Goal: Task Accomplishment & Management: Manage account settings

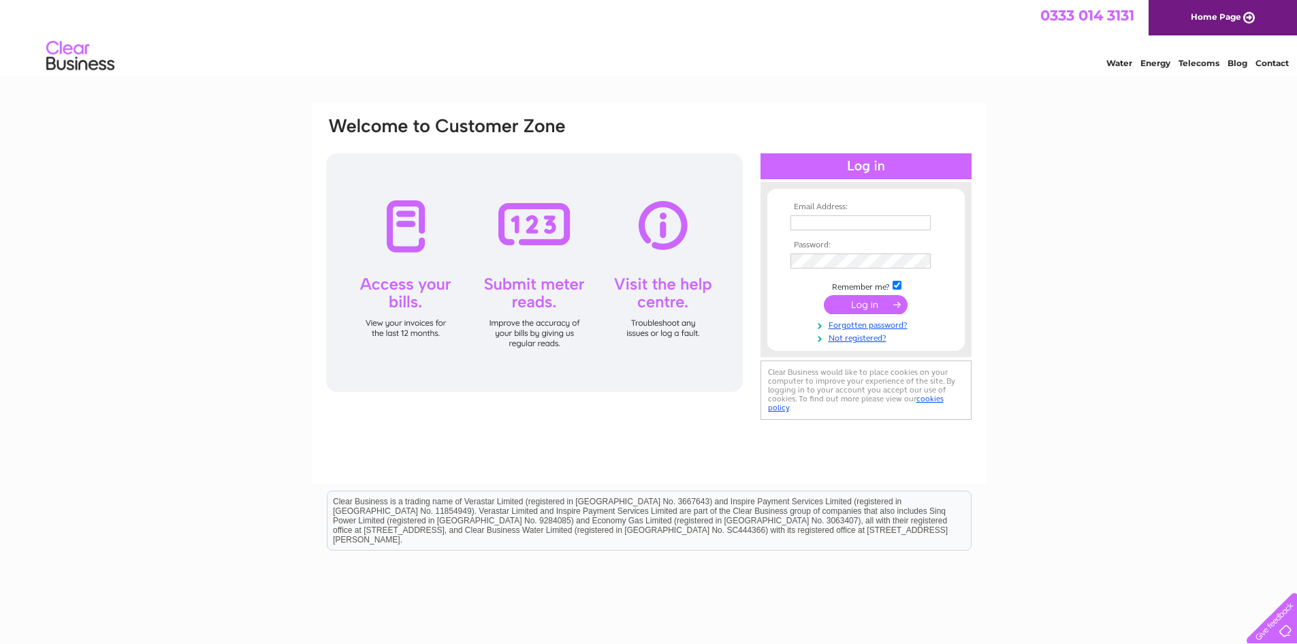
drag, startPoint x: 857, startPoint y: 215, endPoint x: 856, endPoint y: 224, distance: 9.6
click at [857, 218] on input "text" at bounding box center [861, 222] width 140 height 15
type input "[PERSON_NAME][EMAIL_ADDRESS][DOMAIN_NAME]"
click at [872, 304] on input "submit" at bounding box center [866, 304] width 84 height 19
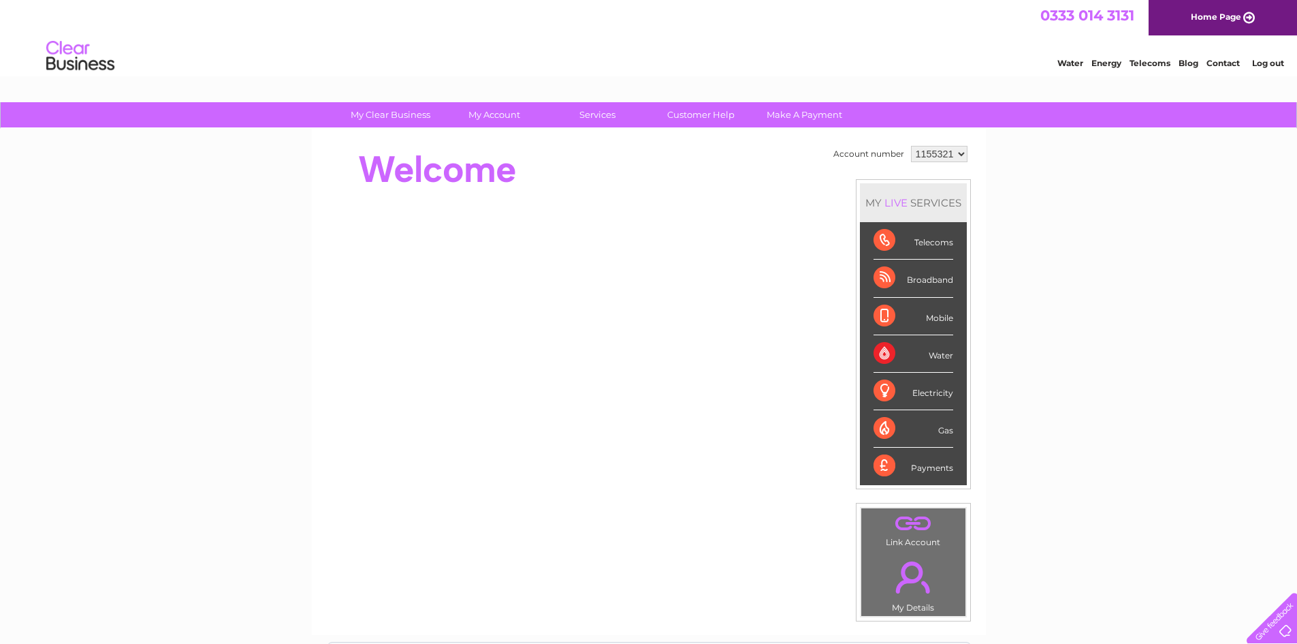
click at [915, 569] on link "." at bounding box center [913, 577] width 97 height 48
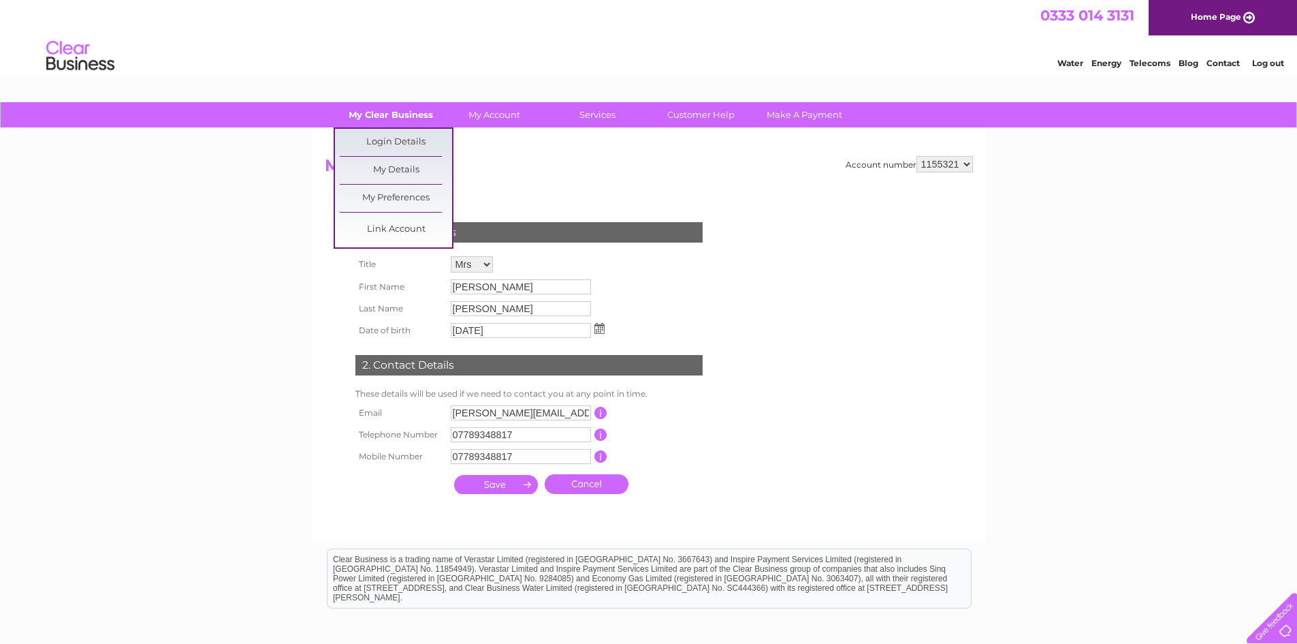
click at [373, 110] on link "My Clear Business" at bounding box center [390, 114] width 112 height 25
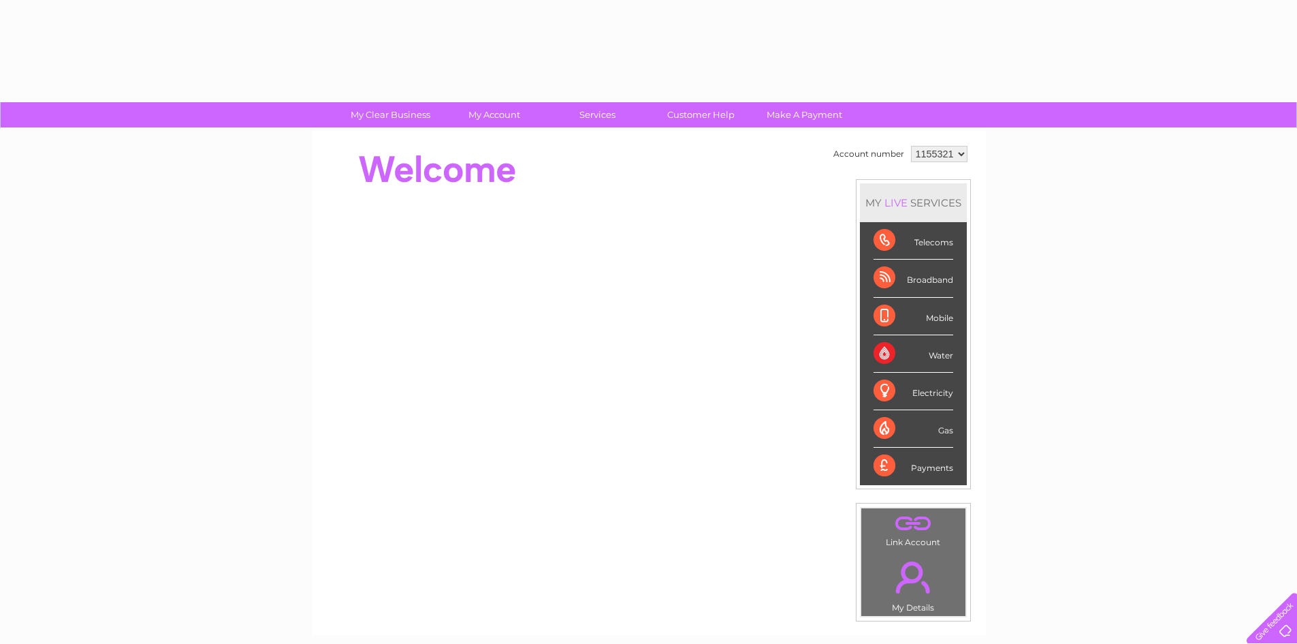
click at [382, 167] on div at bounding box center [573, 169] width 496 height 54
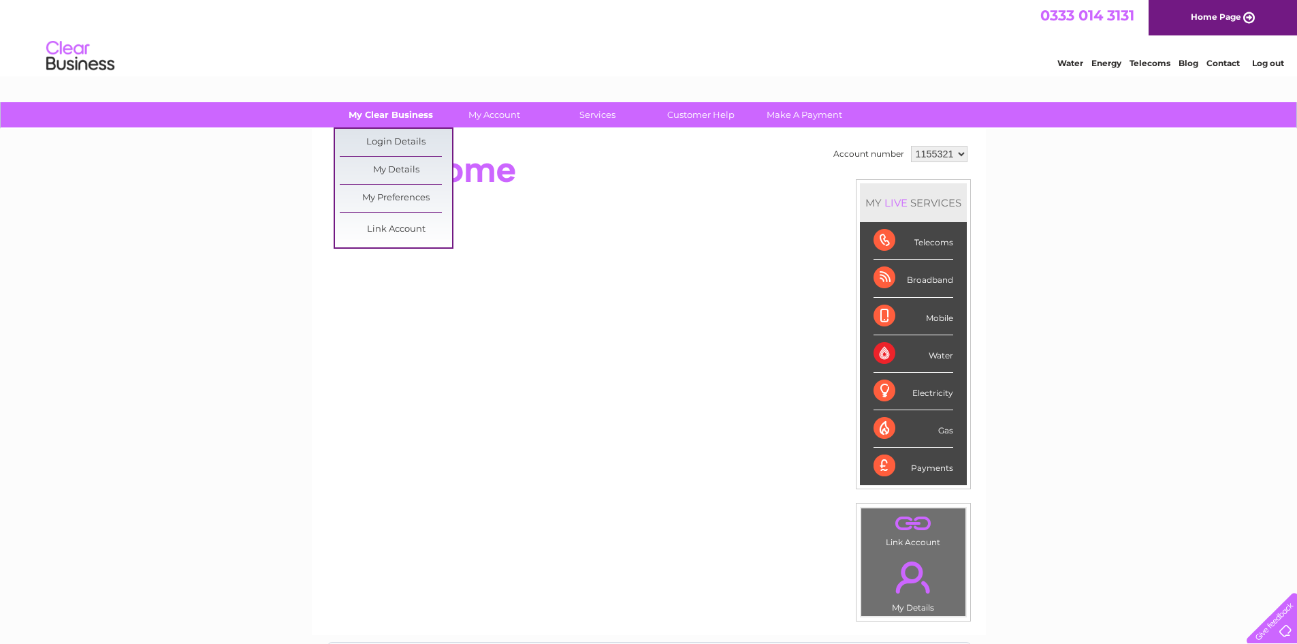
click at [400, 111] on link "My Clear Business" at bounding box center [390, 114] width 112 height 25
click at [402, 162] on link "My Details" at bounding box center [396, 170] width 112 height 27
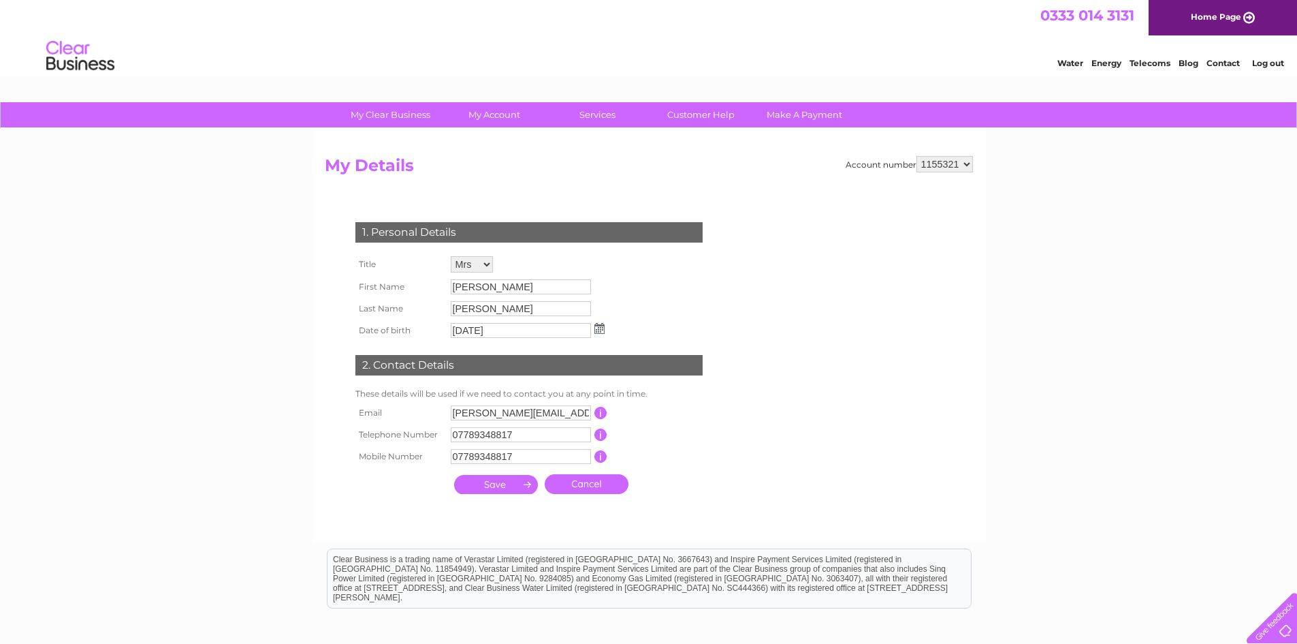
click at [968, 165] on select "1155321" at bounding box center [945, 164] width 57 height 16
click at [967, 165] on select "1155321" at bounding box center [945, 164] width 57 height 16
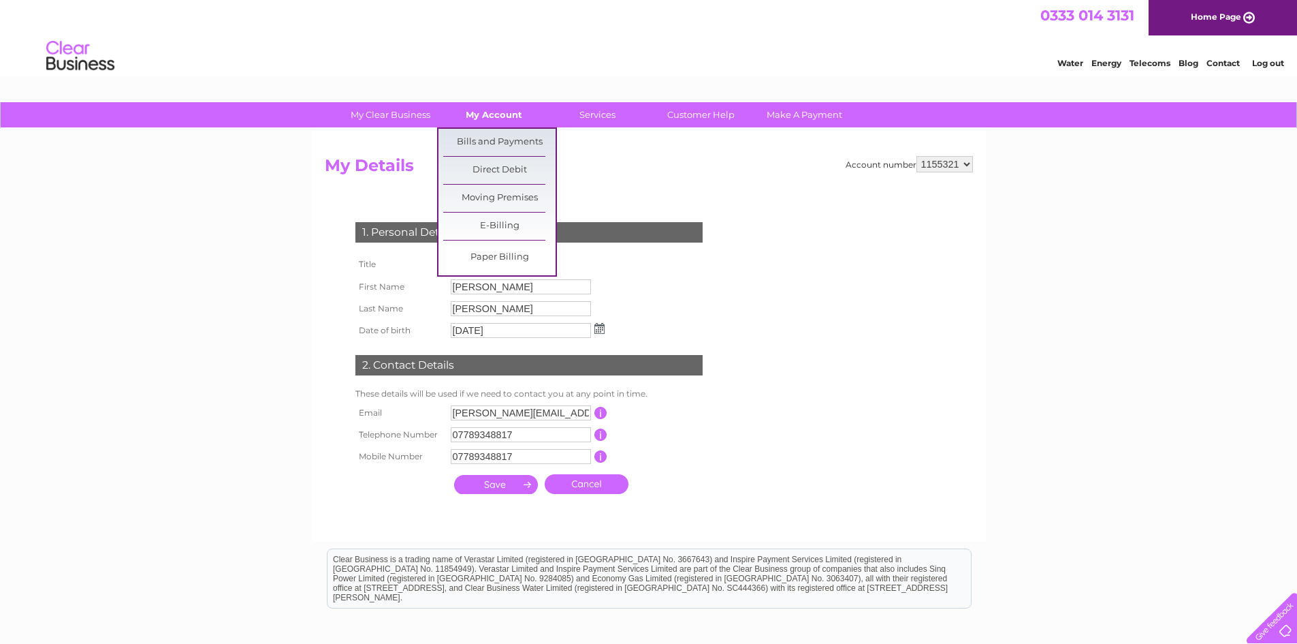
click at [494, 113] on link "My Account" at bounding box center [494, 114] width 112 height 25
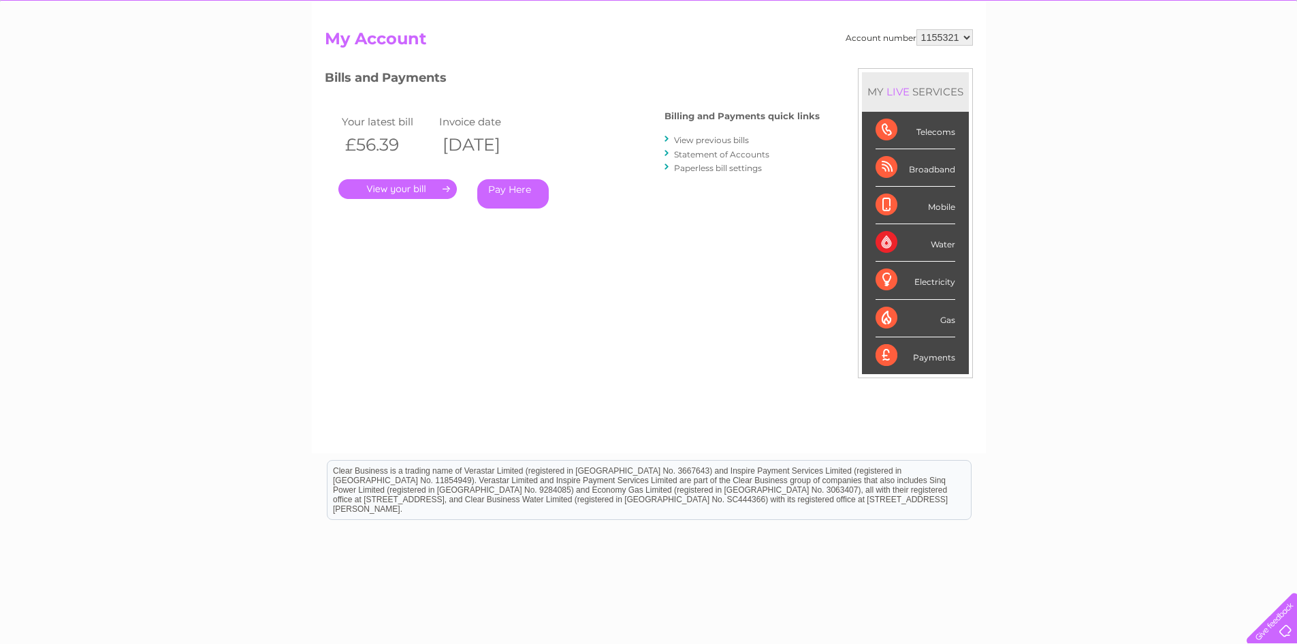
scroll to position [136, 0]
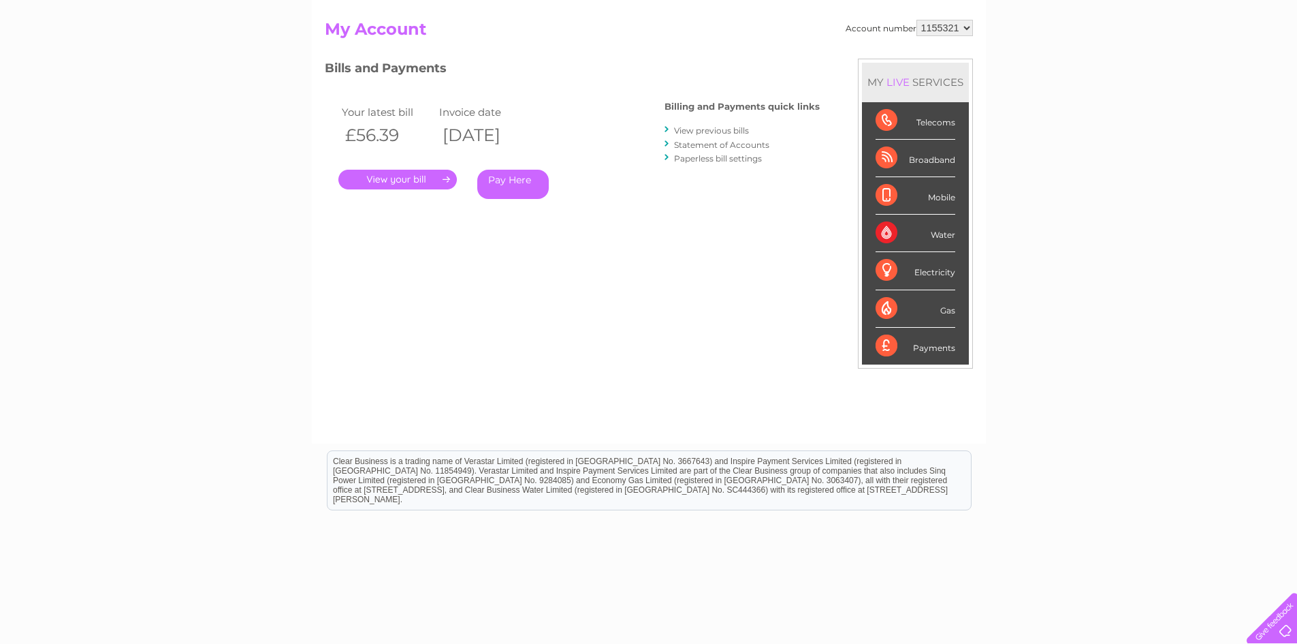
click at [731, 141] on link "Statement of Accounts" at bounding box center [721, 145] width 95 height 10
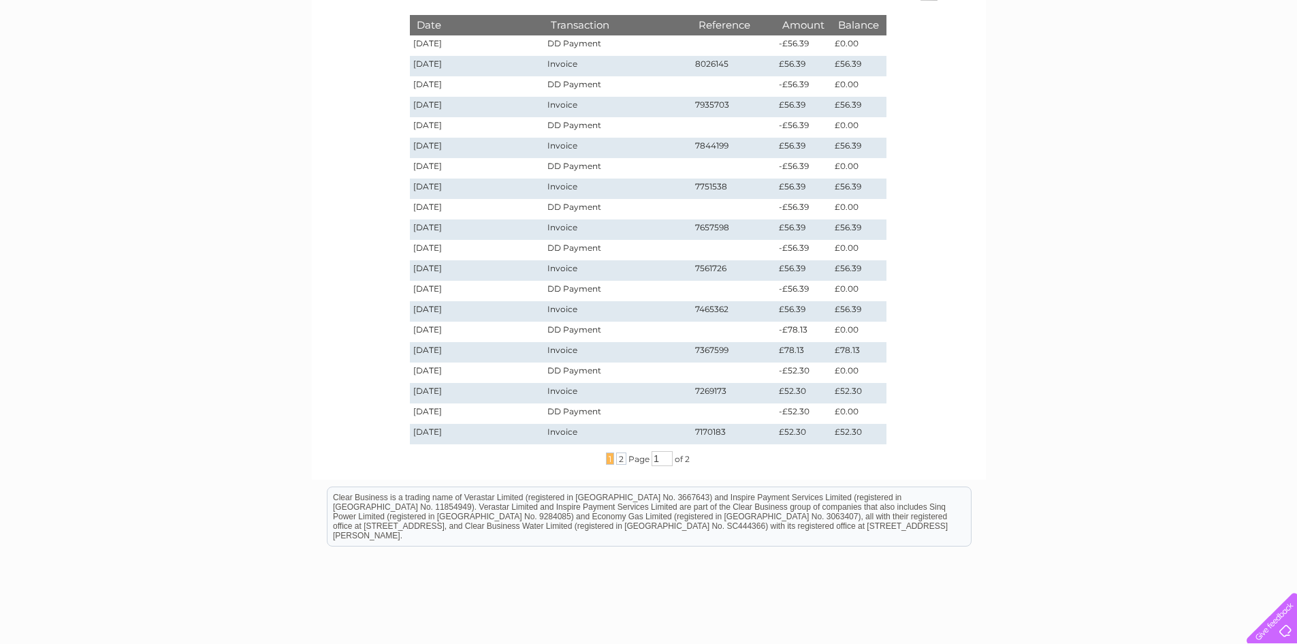
scroll to position [224, 0]
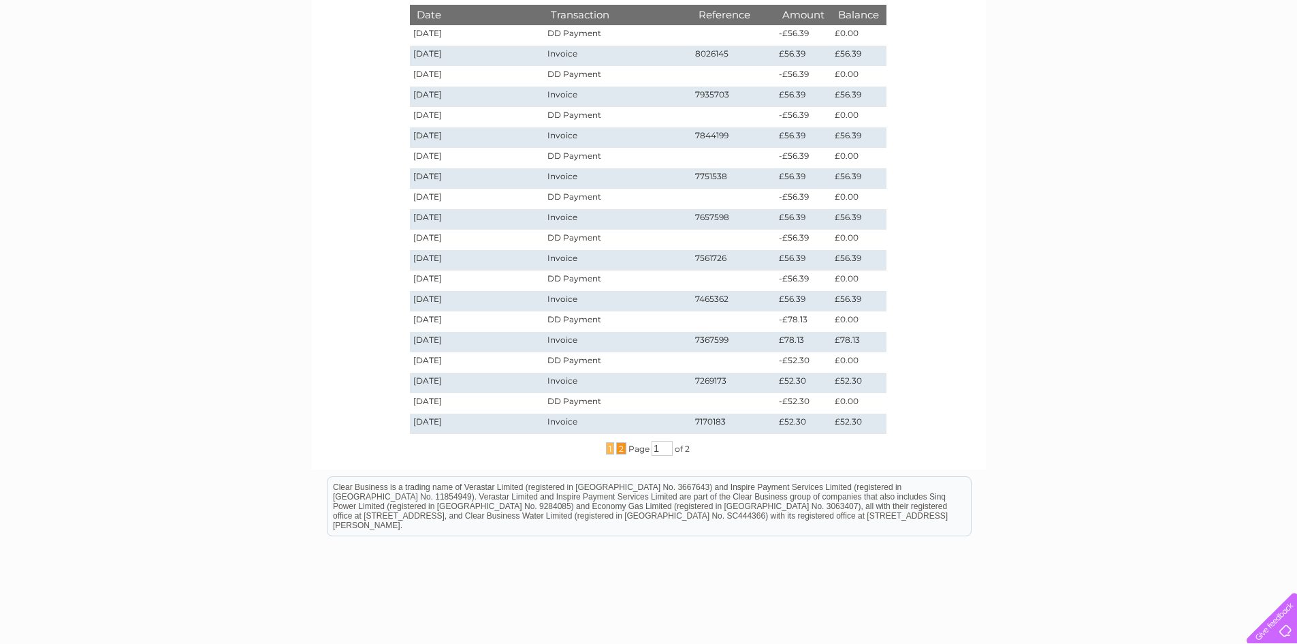
click at [620, 450] on span "2" at bounding box center [621, 448] width 10 height 12
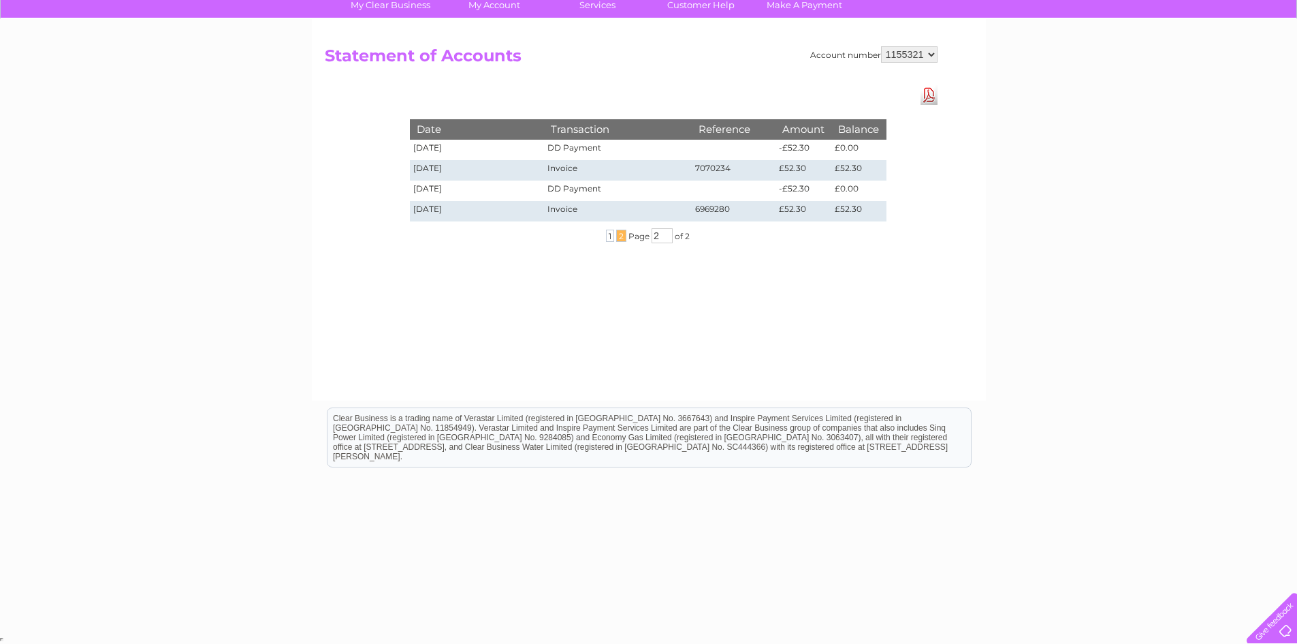
scroll to position [42, 0]
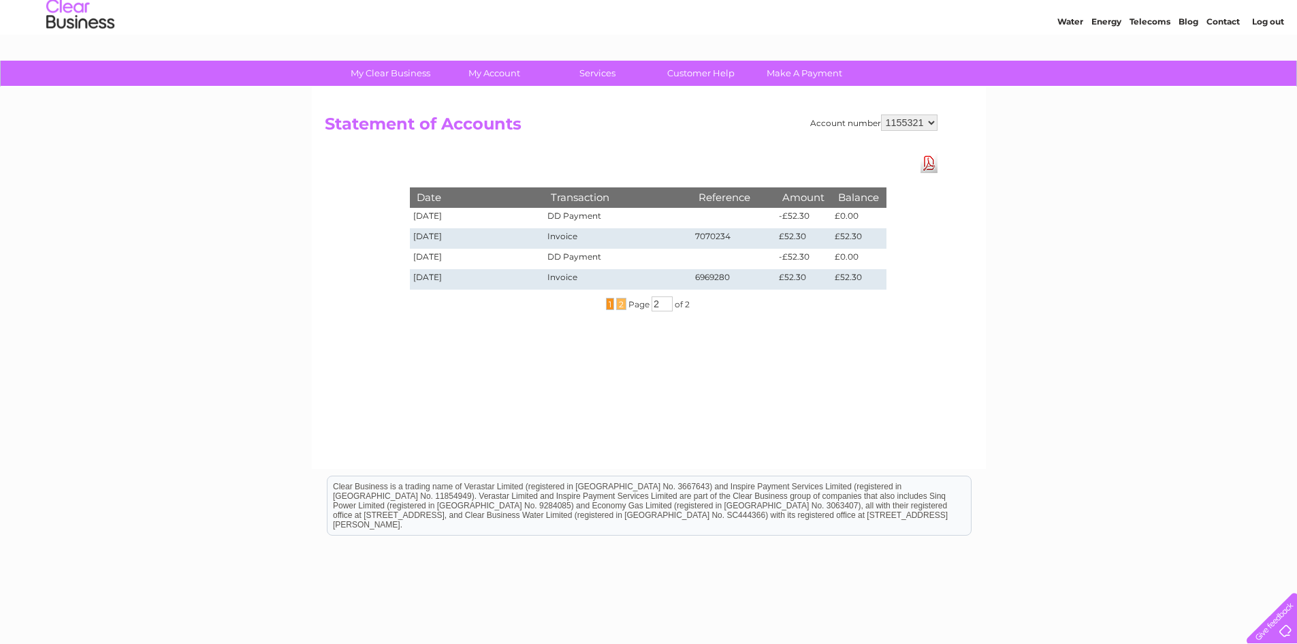
click at [611, 302] on span "1" at bounding box center [610, 304] width 8 height 12
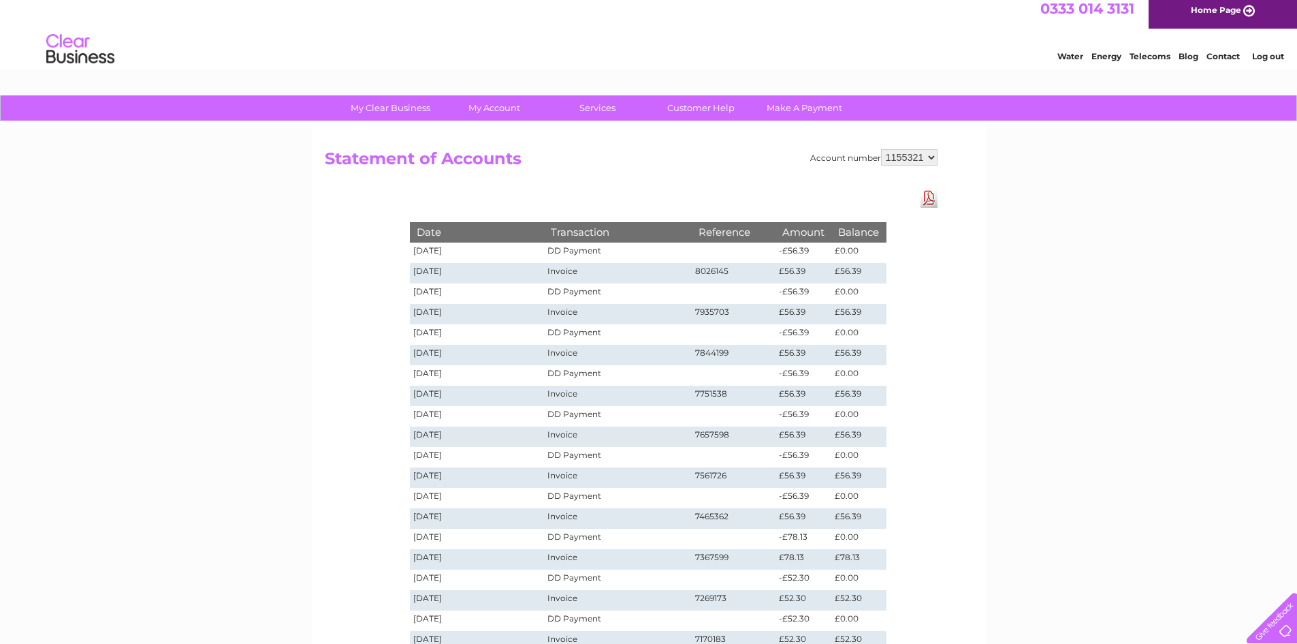
scroll to position [0, 0]
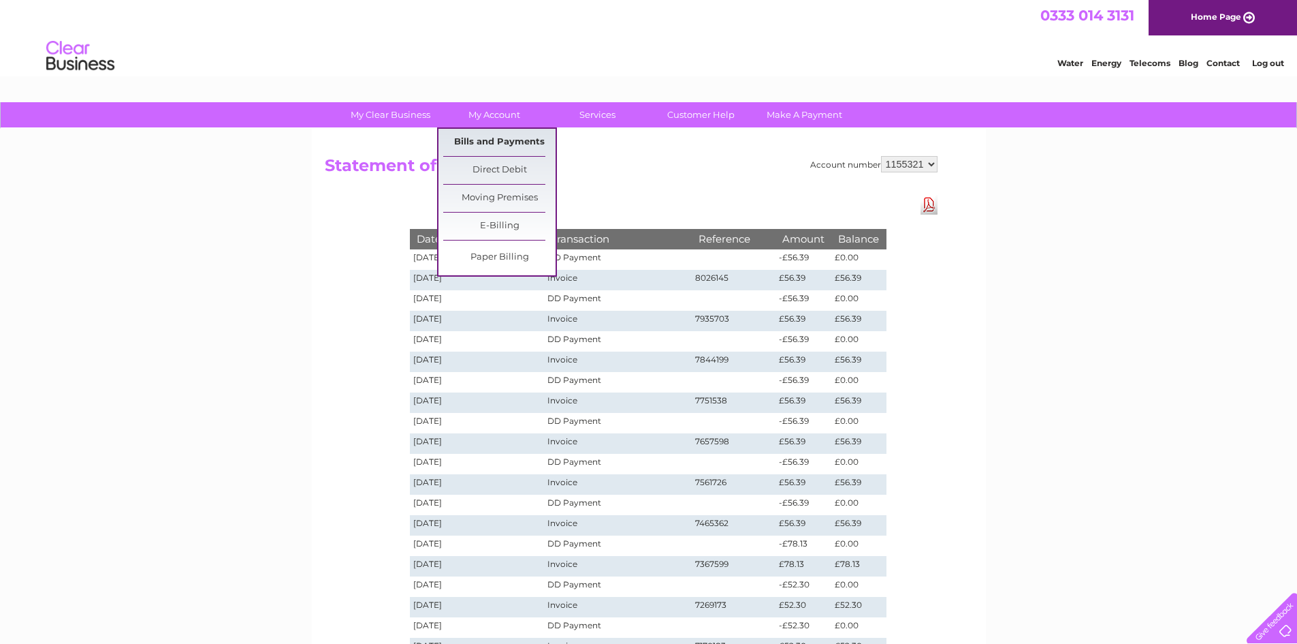
click at [496, 140] on link "Bills and Payments" at bounding box center [499, 142] width 112 height 27
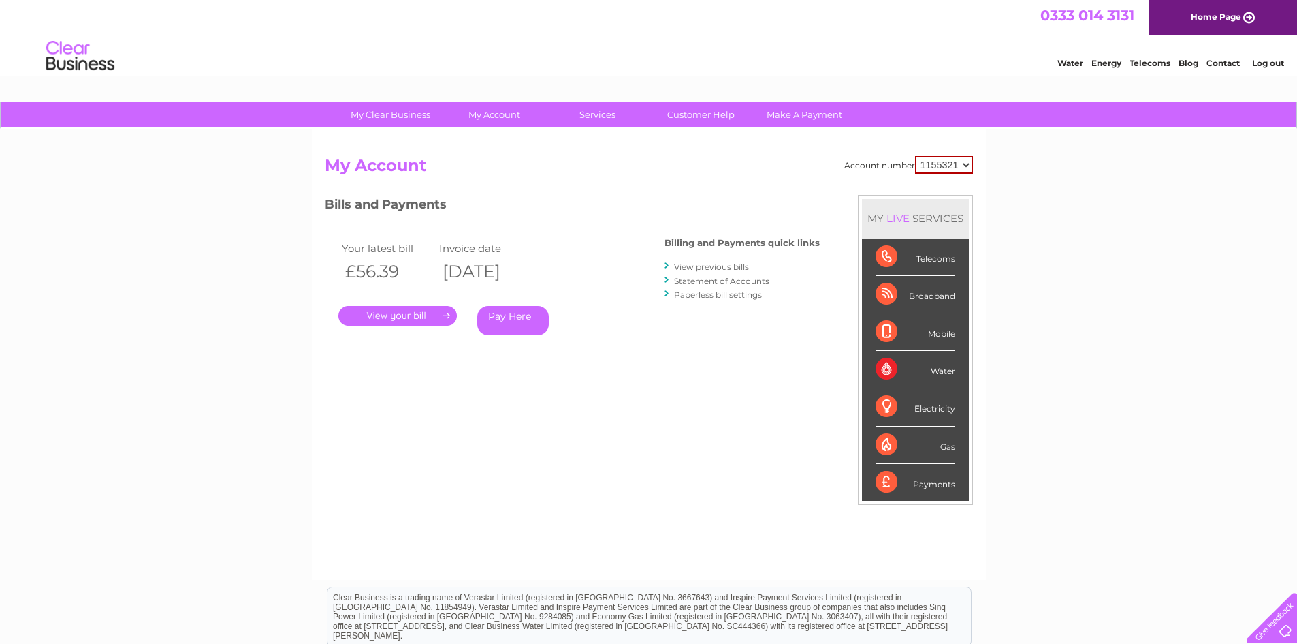
click at [424, 311] on link "." at bounding box center [397, 316] width 118 height 20
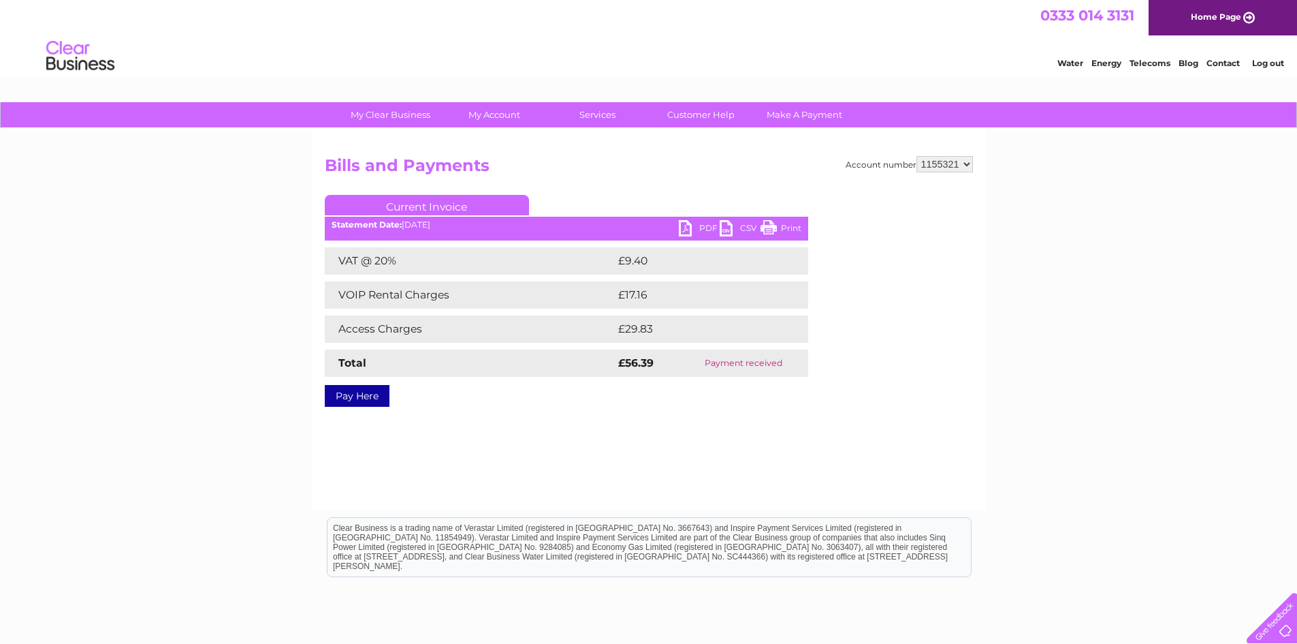
click at [688, 223] on link "PDF" at bounding box center [699, 230] width 41 height 20
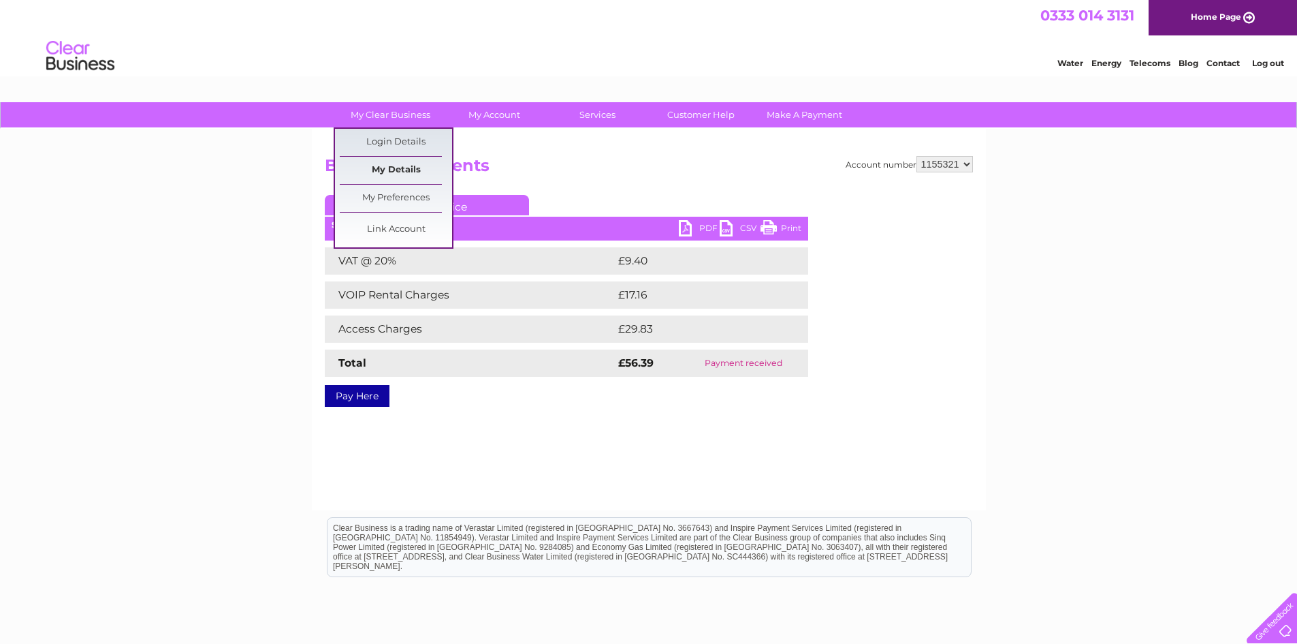
click at [403, 163] on link "My Details" at bounding box center [396, 170] width 112 height 27
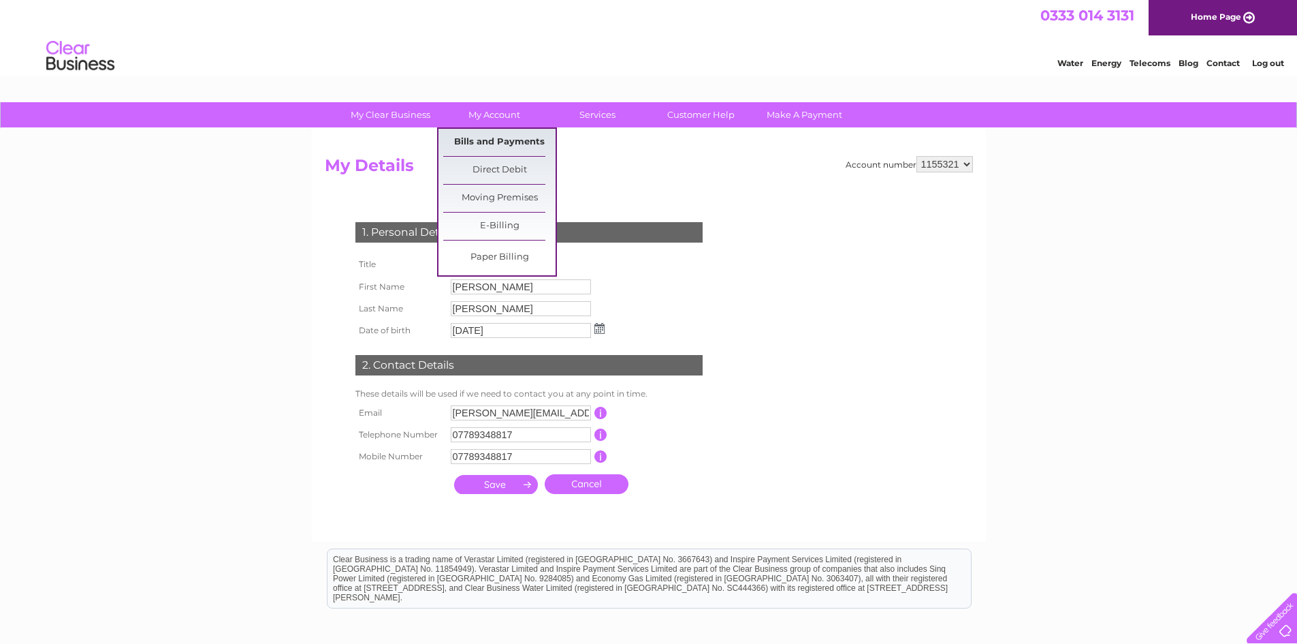
click at [503, 137] on link "Bills and Payments" at bounding box center [499, 142] width 112 height 27
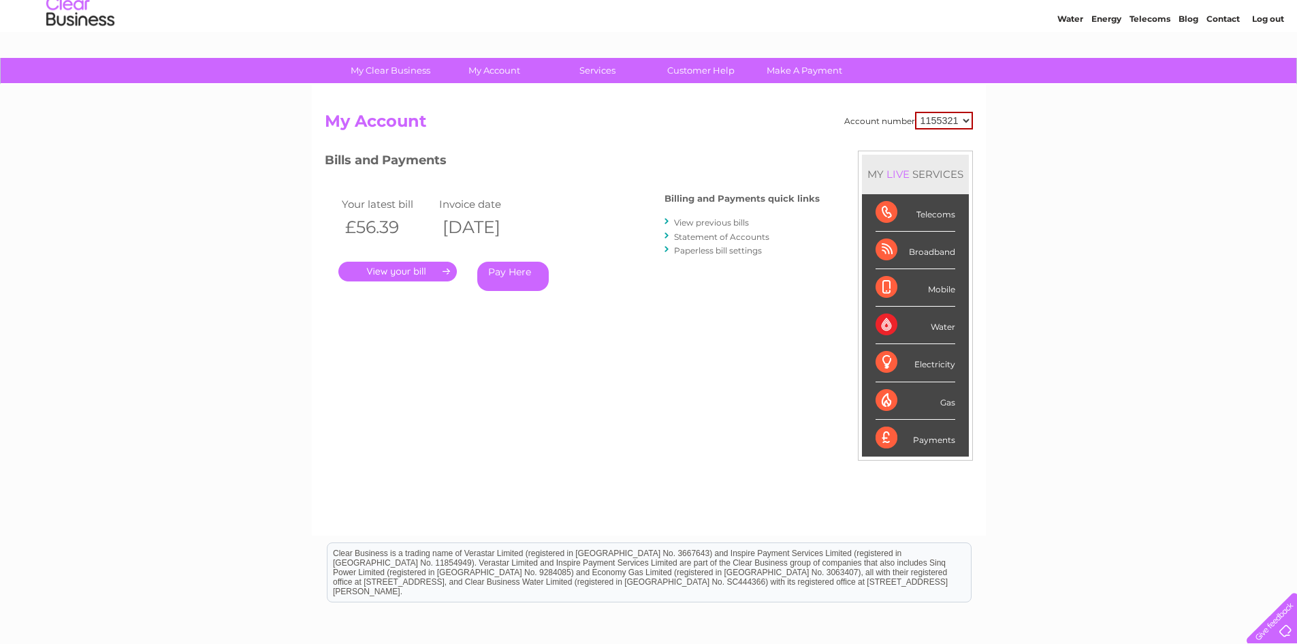
scroll to position [43, 0]
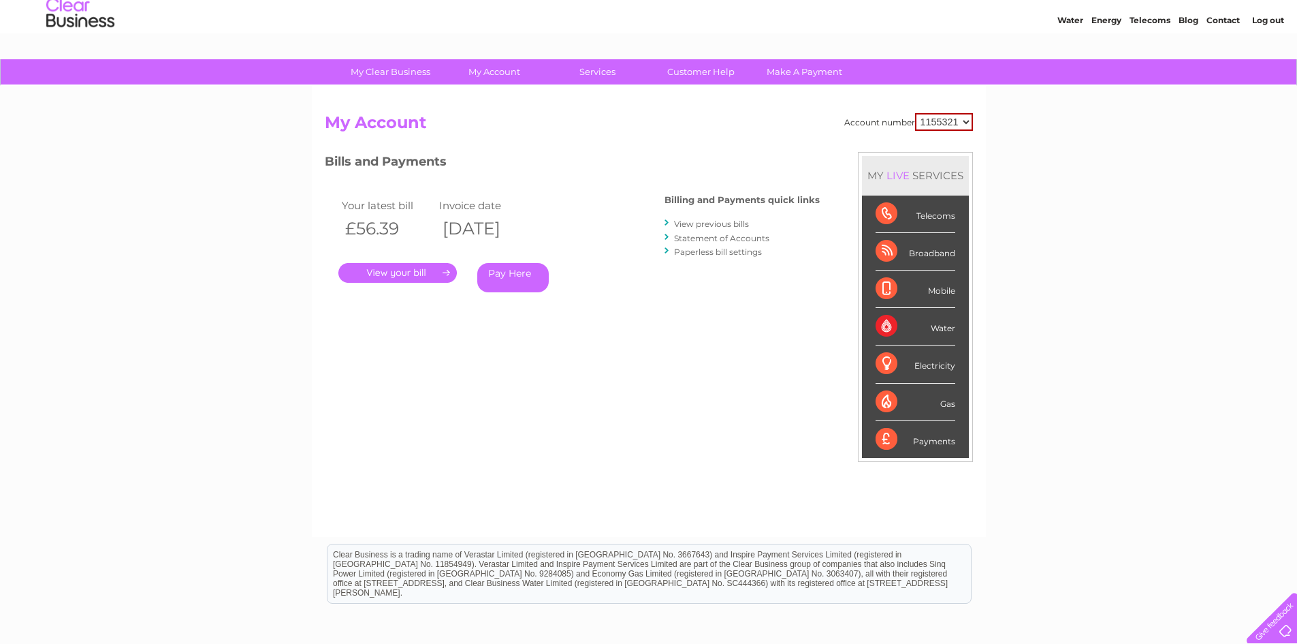
click at [722, 225] on link "View previous bills" at bounding box center [711, 224] width 75 height 10
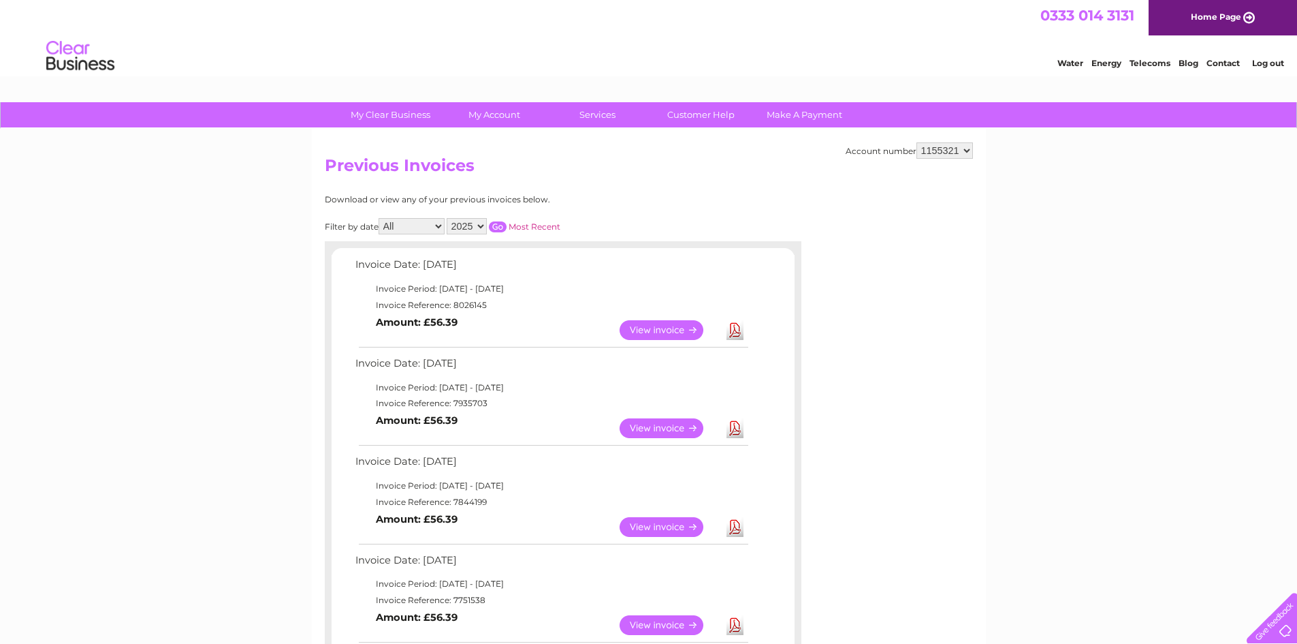
click at [887, 360] on div "Account number 1155321 Previous Invoices Download or view any of your previous …" at bounding box center [649, 617] width 674 height 977
click at [478, 225] on select "2025 2024 2023 2022" at bounding box center [467, 226] width 40 height 16
click at [448, 218] on select "2025 2024 2023 2022" at bounding box center [467, 226] width 40 height 16
click at [480, 225] on select "2025 2024 2023 2022" at bounding box center [467, 226] width 40 height 16
click at [448, 218] on select "2025 2024 2023 2022" at bounding box center [467, 226] width 40 height 16
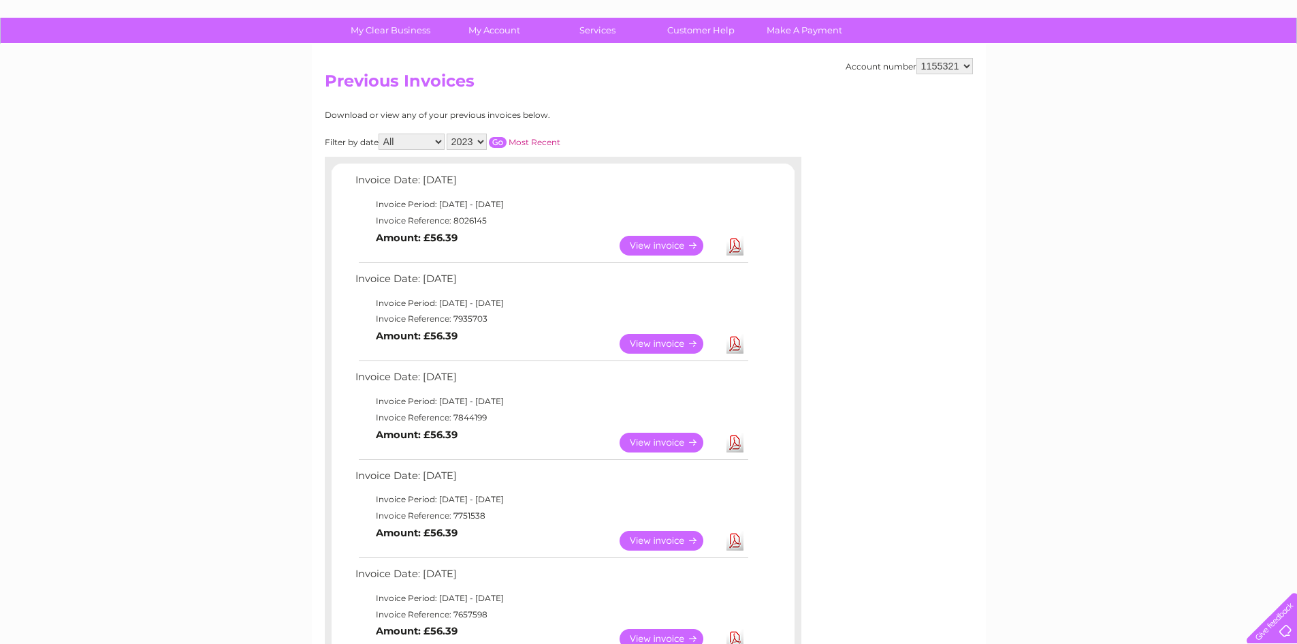
scroll to position [136, 0]
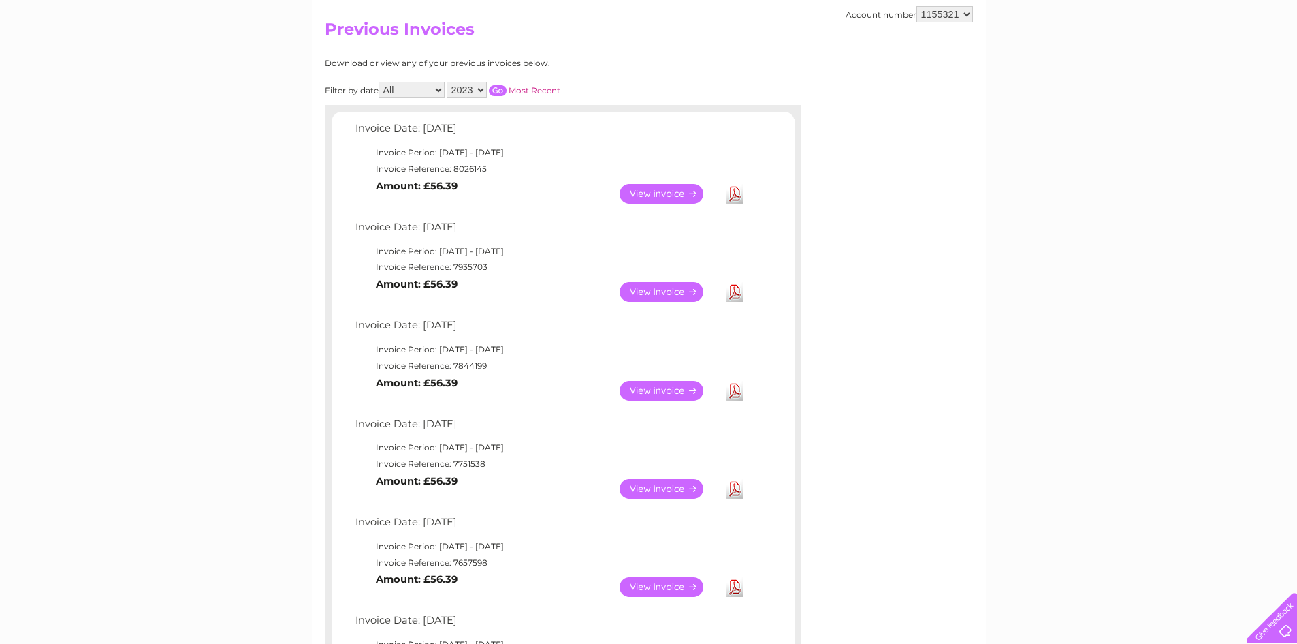
click at [499, 85] on input "button" at bounding box center [498, 90] width 18 height 11
click at [482, 90] on select "2025 2024 2023 2022" at bounding box center [467, 90] width 40 height 16
click at [448, 82] on select "2025 2024 2023 2022" at bounding box center [467, 90] width 40 height 16
click at [497, 90] on input "button" at bounding box center [498, 90] width 18 height 11
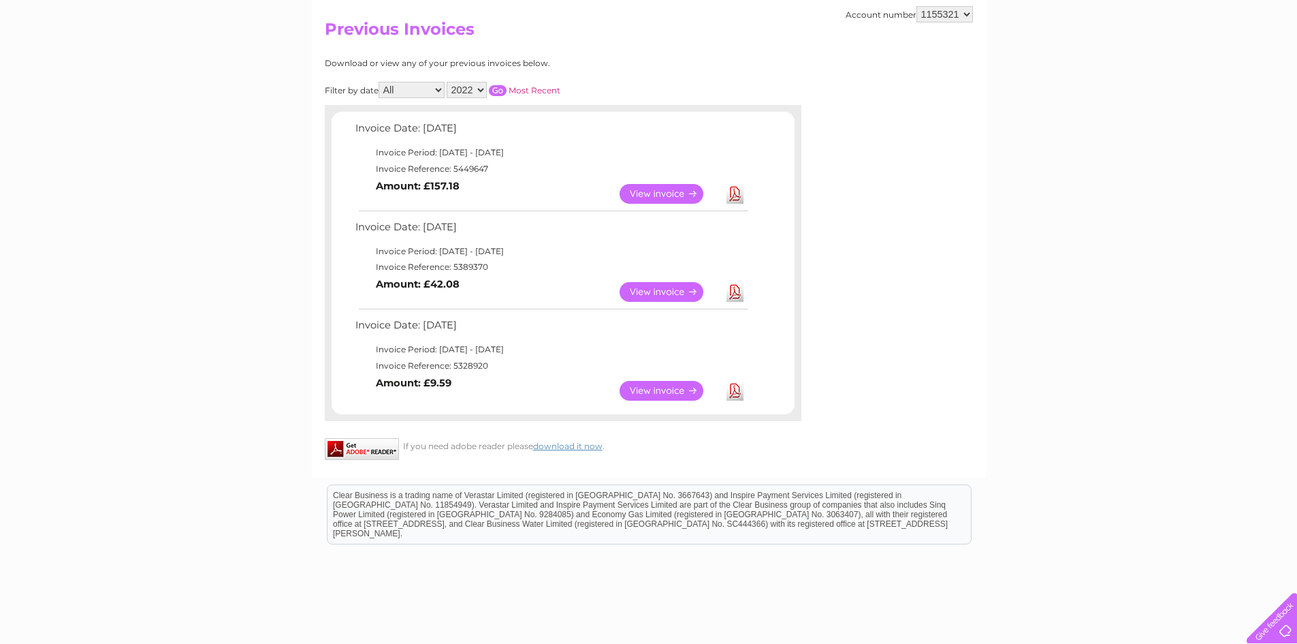
drag, startPoint x: 357, startPoint y: 126, endPoint x: 695, endPoint y: 406, distance: 438.6
click at [695, 406] on div "Invoice Date: 09 December 2022 Invoice Period: 1 December 2022 - 31 December 20…" at bounding box center [563, 262] width 463 height 287
copy div "nvoice Date: 09 December 2022 Invoice Period: 1 December 2022 - 31 December 202…"
click at [212, 515] on html "Clear Business is a trading name of Verastar Limited (registered in [GEOGRAPHIC…" at bounding box center [648, 520] width 1297 height 87
click at [482, 89] on select "2025 2024 2023 2022" at bounding box center [467, 90] width 40 height 16
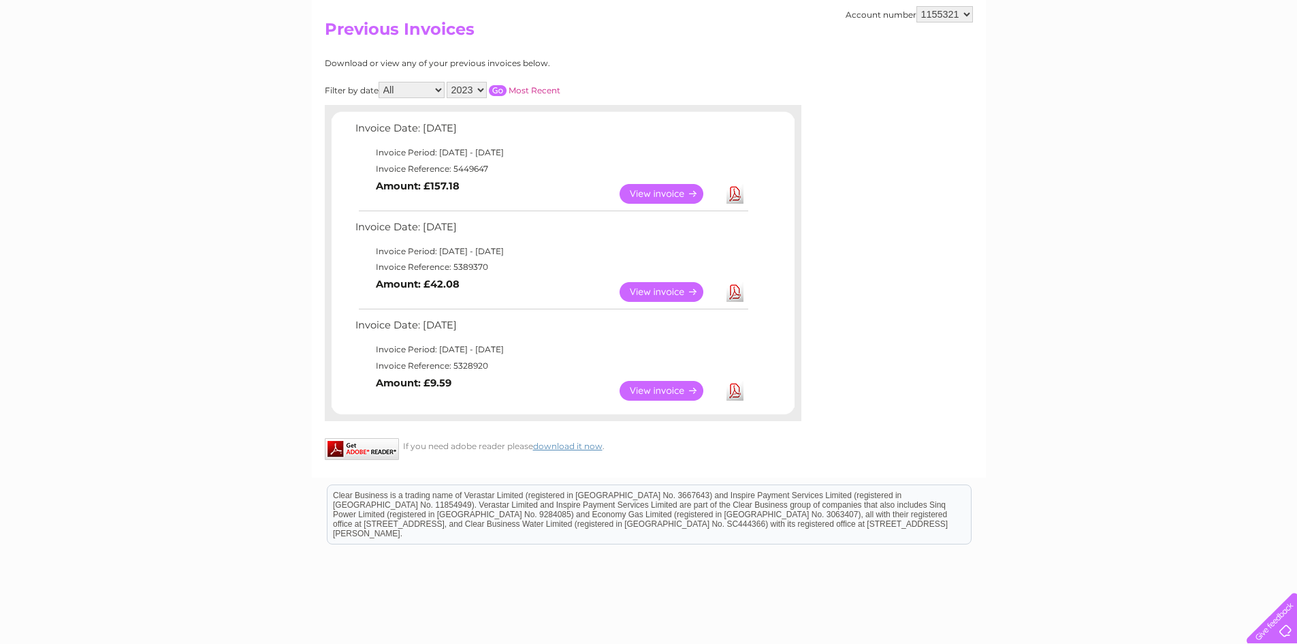
click at [448, 82] on select "2025 2024 2023 2022" at bounding box center [467, 90] width 40 height 16
click at [483, 88] on select "2025 2024 2023 2022" at bounding box center [467, 90] width 40 height 16
click at [500, 89] on input "button" at bounding box center [498, 90] width 18 height 11
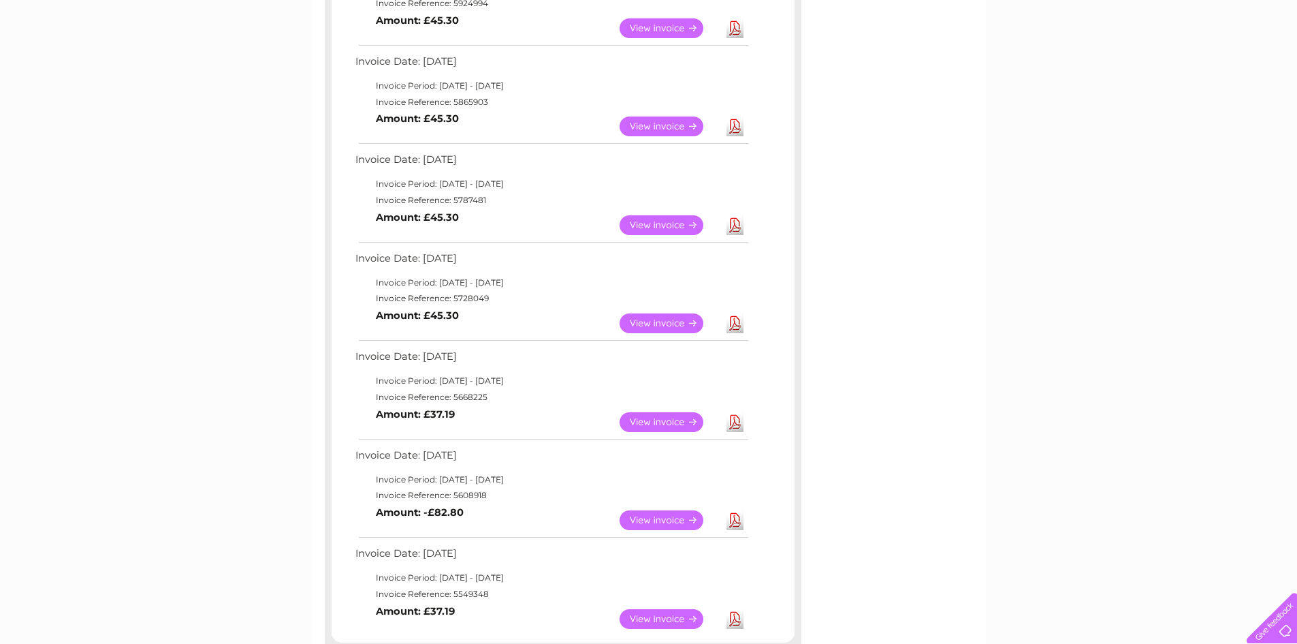
scroll to position [991, 0]
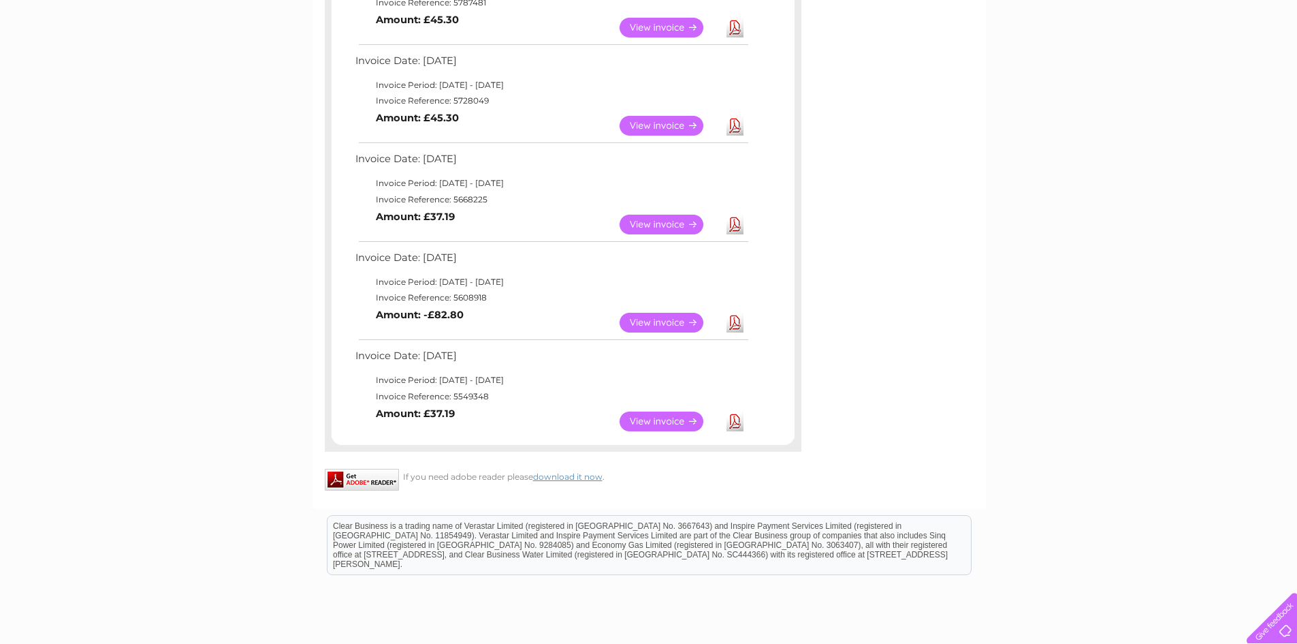
drag, startPoint x: 352, startPoint y: 126, endPoint x: 679, endPoint y: 437, distance: 451.3
copy div "Invoice Date: 11 December 2023 Invoice Period: 1 December 2023 - 31 December 20…"
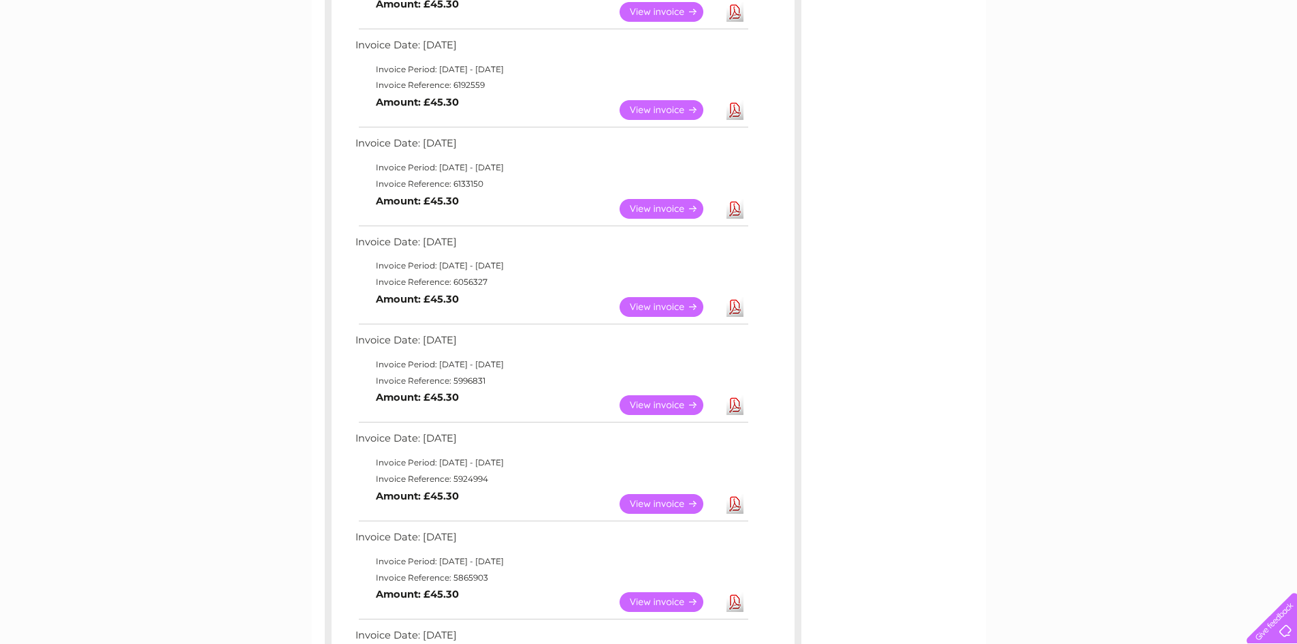
scroll to position [0, 0]
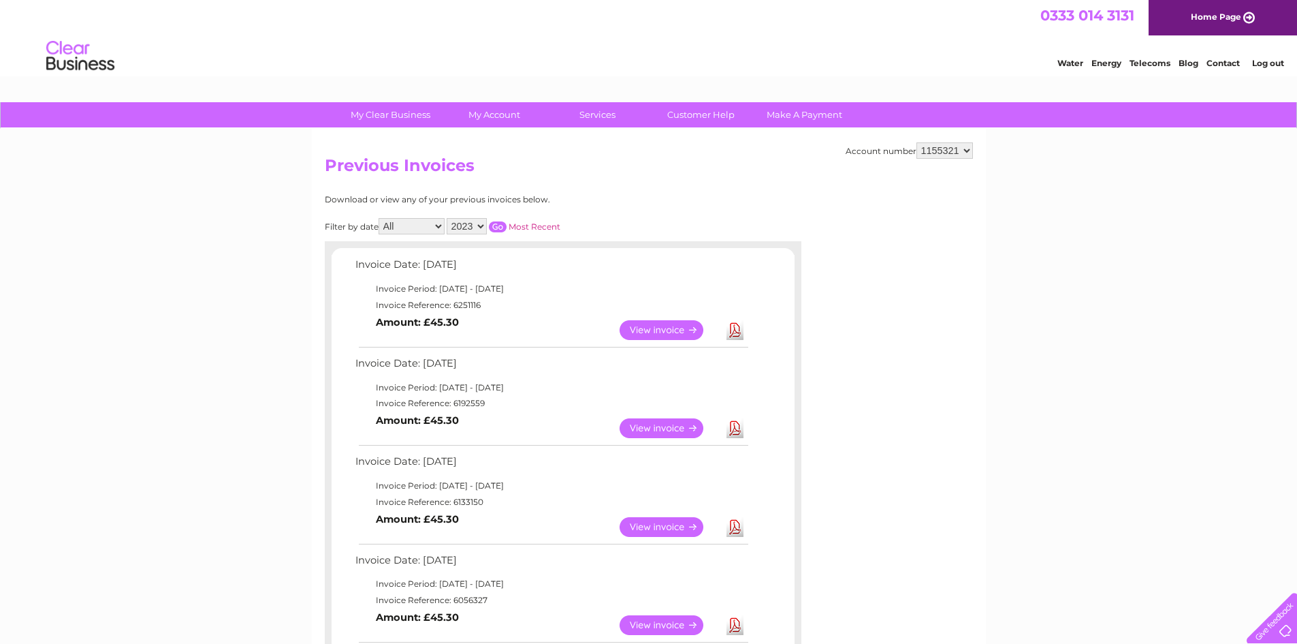
click at [481, 224] on select "2025 2024 2023 2022" at bounding box center [467, 226] width 40 height 16
click at [448, 218] on select "2025 2024 2023 2022" at bounding box center [467, 226] width 40 height 16
click at [497, 224] on input "button" at bounding box center [498, 226] width 18 height 11
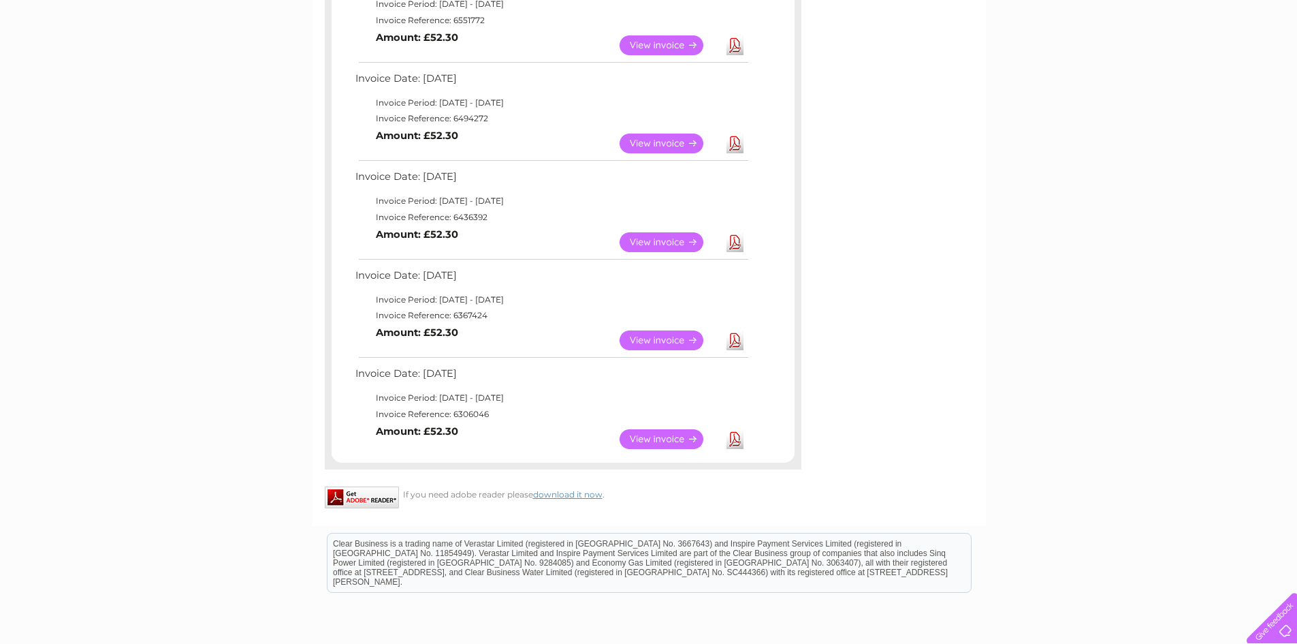
scroll to position [1098, 0]
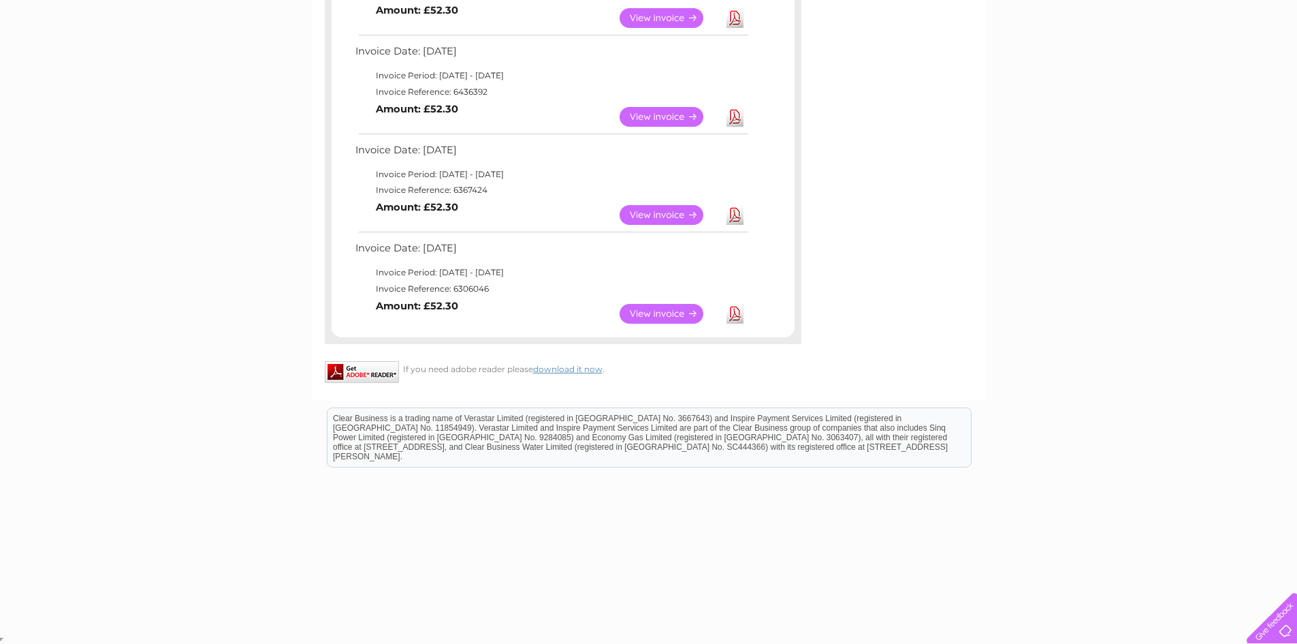
drag, startPoint x: 357, startPoint y: 264, endPoint x: 614, endPoint y: 330, distance: 265.6
copy div "nvoice Date: 10 December 2024 Invoice Period: 1 December 2024 - 31 December 202…"
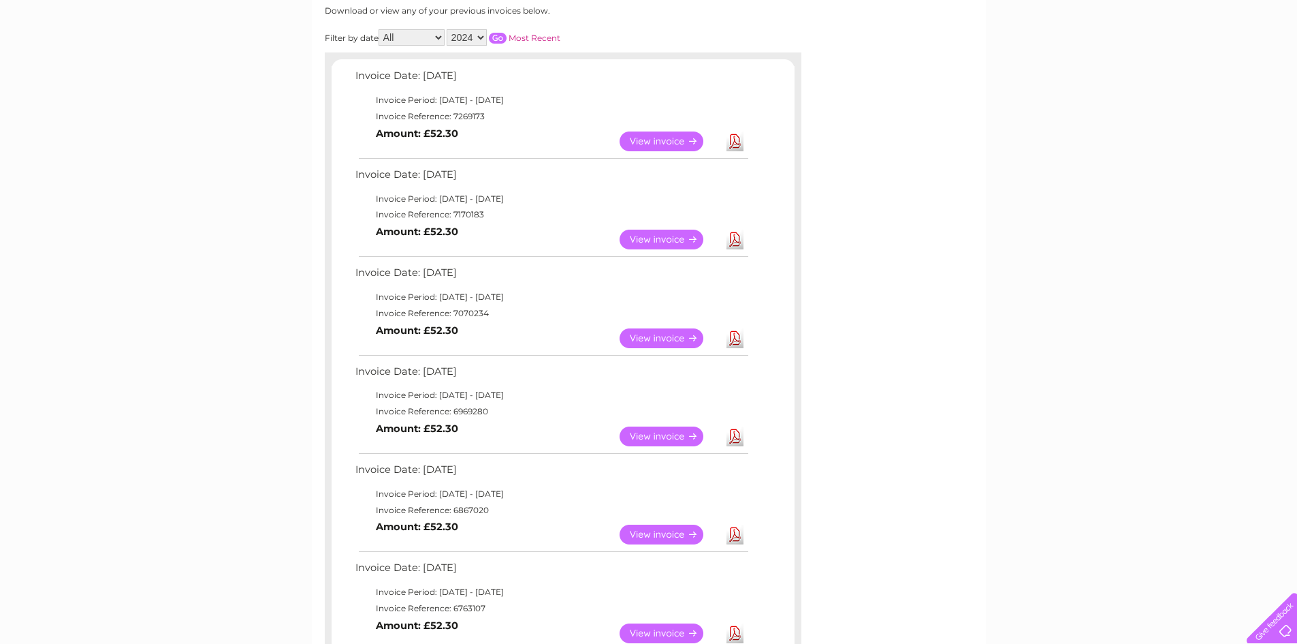
scroll to position [0, 0]
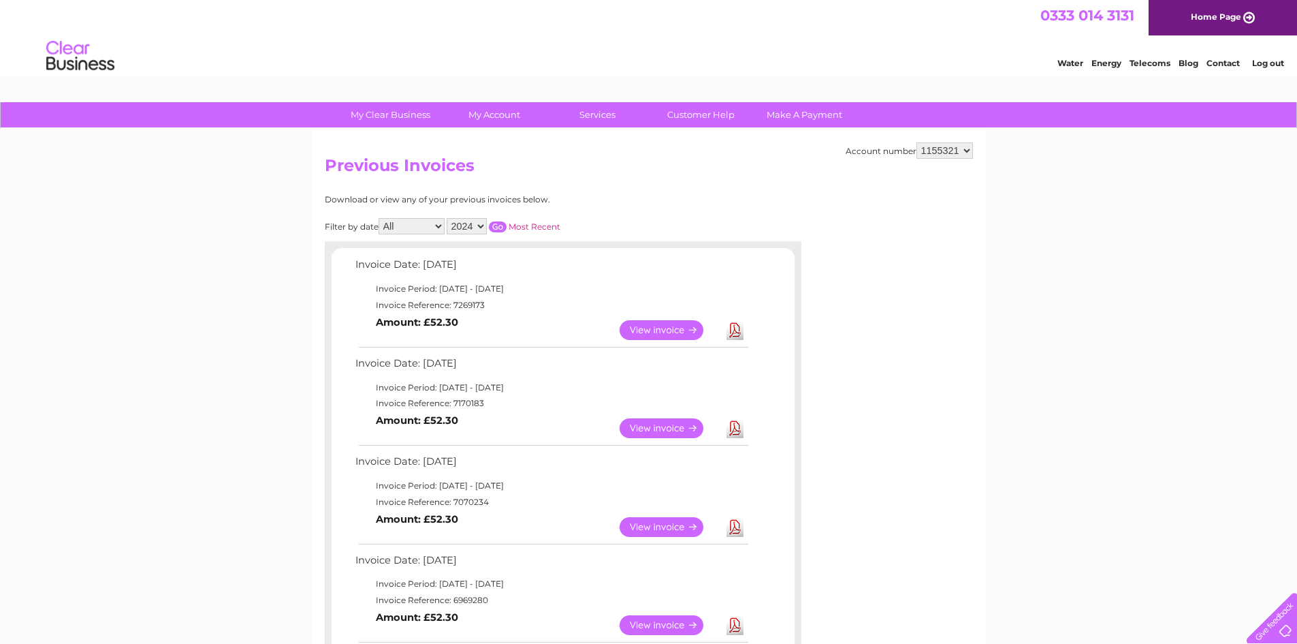
click at [483, 220] on select "2025 2024 2023 2022" at bounding box center [467, 226] width 40 height 16
select select "2025"
click at [448, 218] on select "2025 2024 2023 2022" at bounding box center [467, 226] width 40 height 16
click at [500, 225] on input "button" at bounding box center [498, 226] width 18 height 11
drag, startPoint x: 310, startPoint y: 244, endPoint x: 428, endPoint y: 368, distance: 170.5
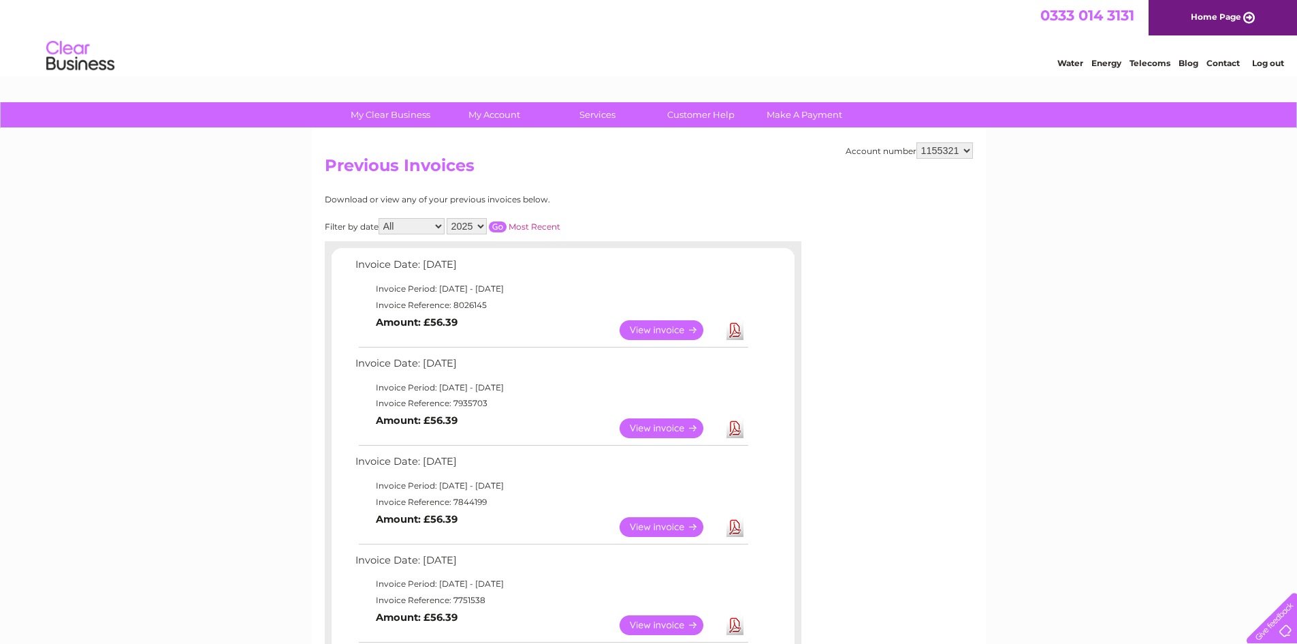
click at [315, 269] on div "Account number 1155321 Previous Invoices Download or view any of your previous …" at bounding box center [649, 617] width 674 height 977
click at [546, 215] on div "Download or view any of your previous invoices below. Filter by date All Januar…" at bounding box center [504, 621] width 358 height 853
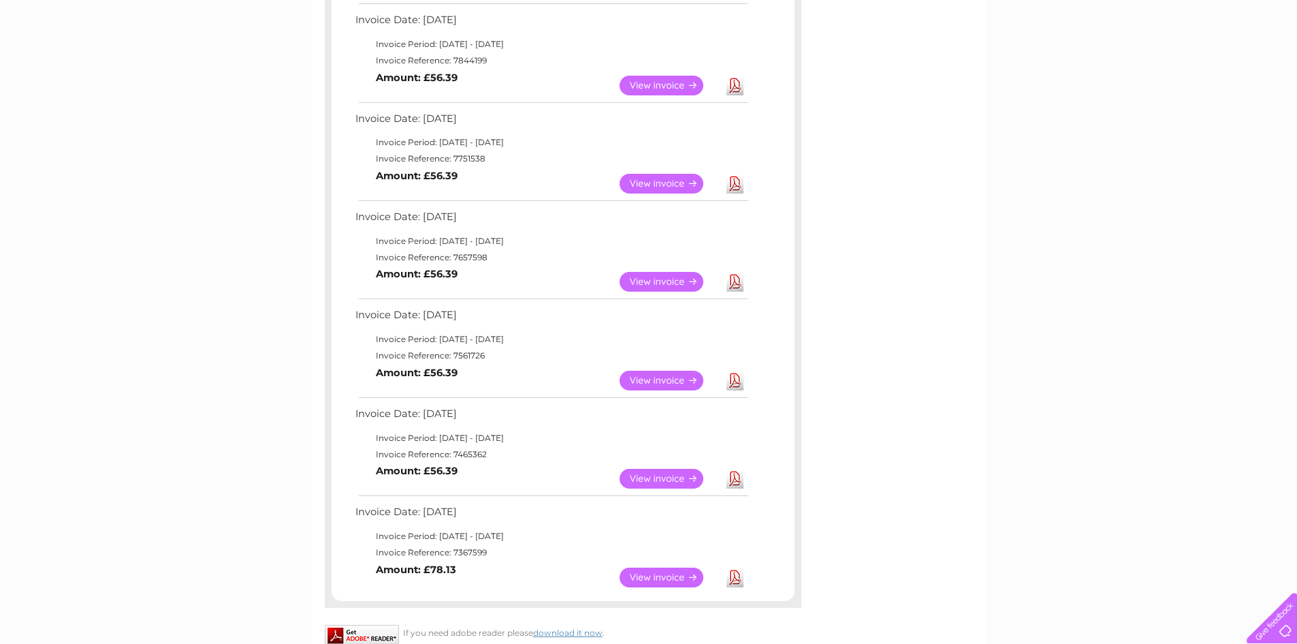
scroll to position [705, 0]
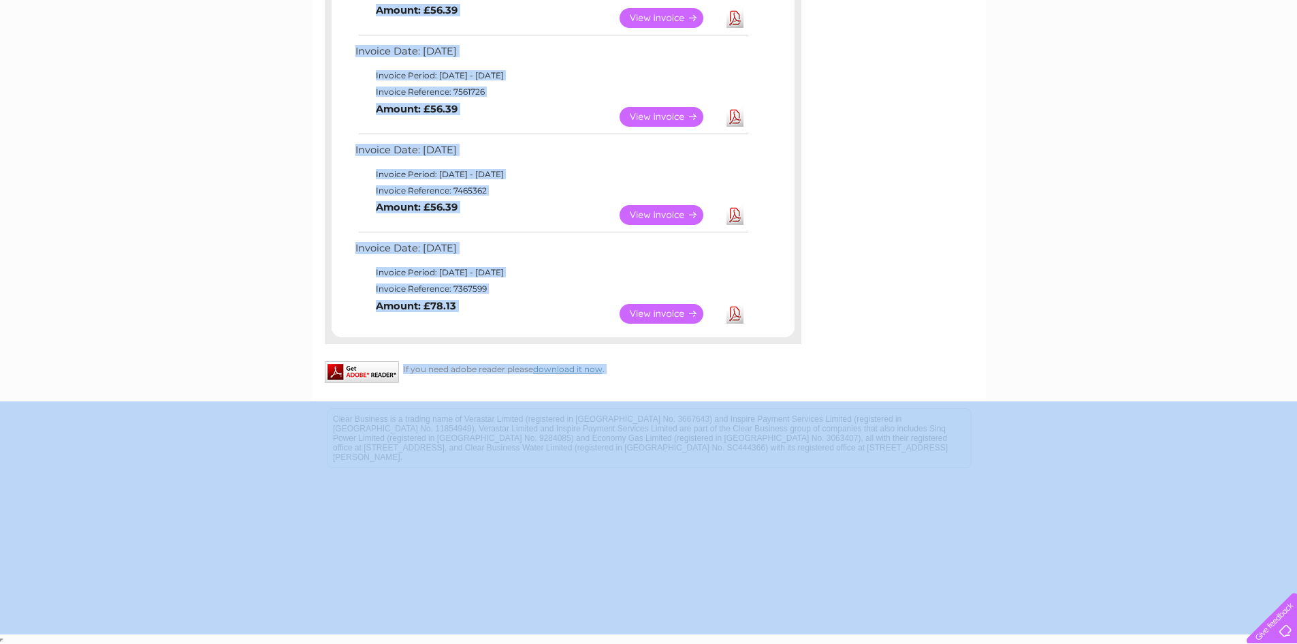
drag, startPoint x: 358, startPoint y: 255, endPoint x: 538, endPoint y: 675, distance: 457.0
copy div "Invoice Date: 11 August 2025 Invoice Period: 1 August 2025 - 31 August 2025 Inv…"
